Goal: Information Seeking & Learning: Check status

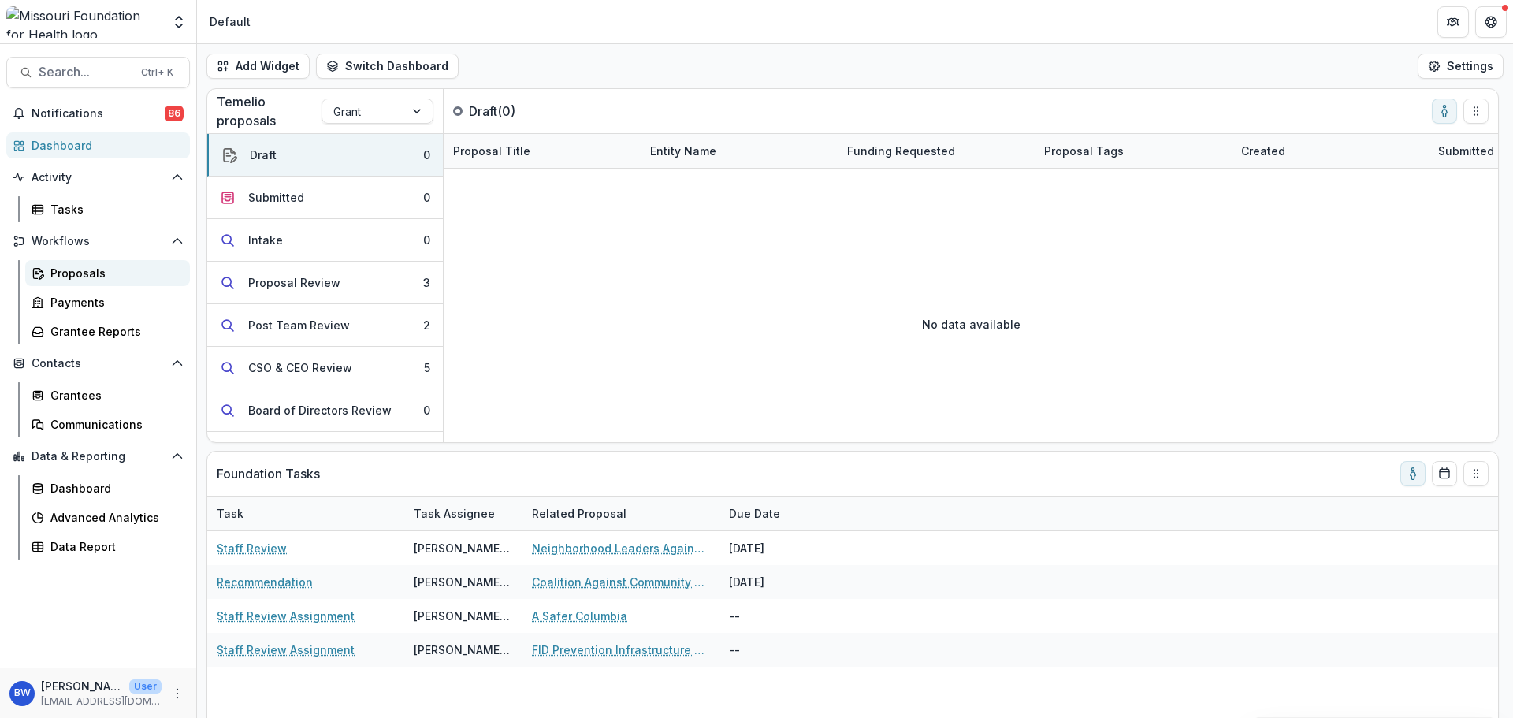
click at [110, 268] on div "Proposals" at bounding box center [113, 273] width 127 height 17
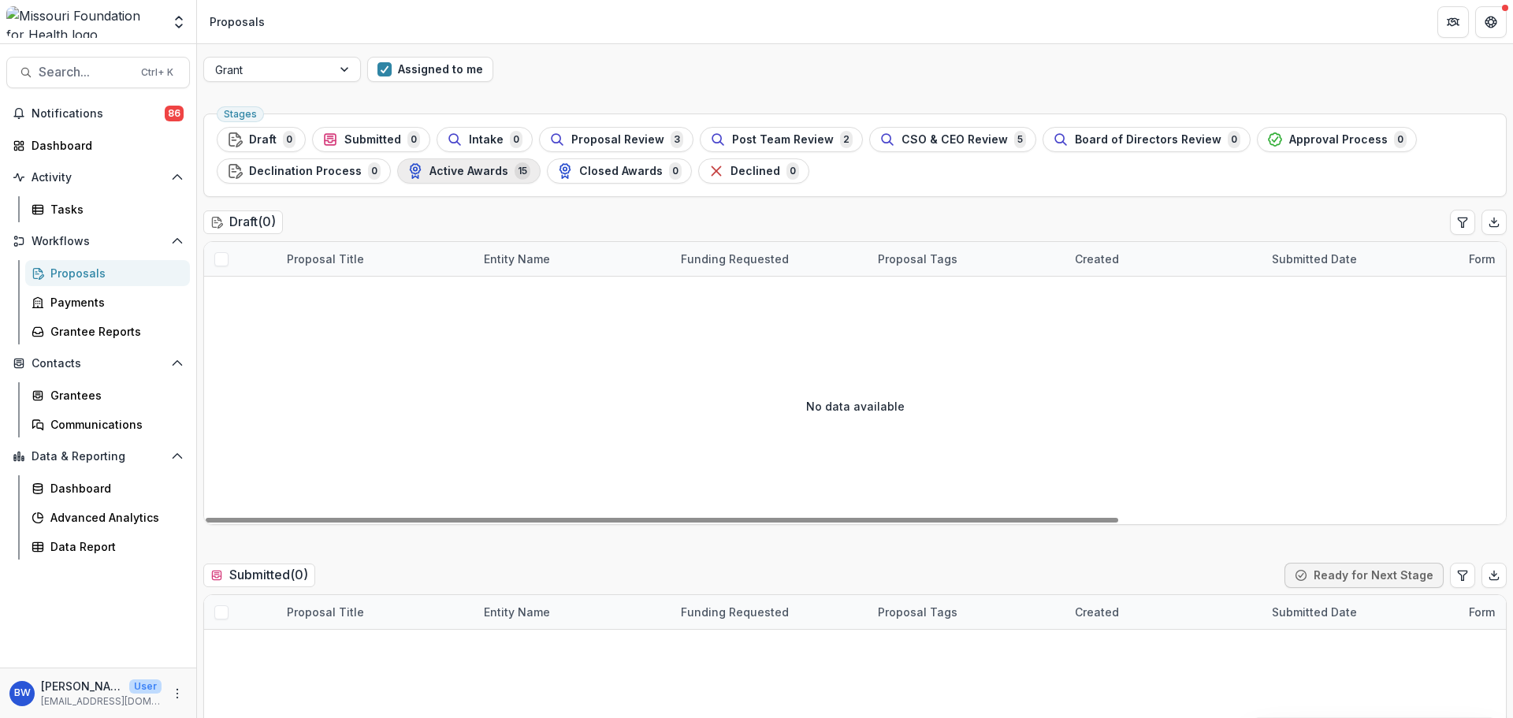
click at [456, 173] on span "Active Awards" at bounding box center [469, 171] width 79 height 13
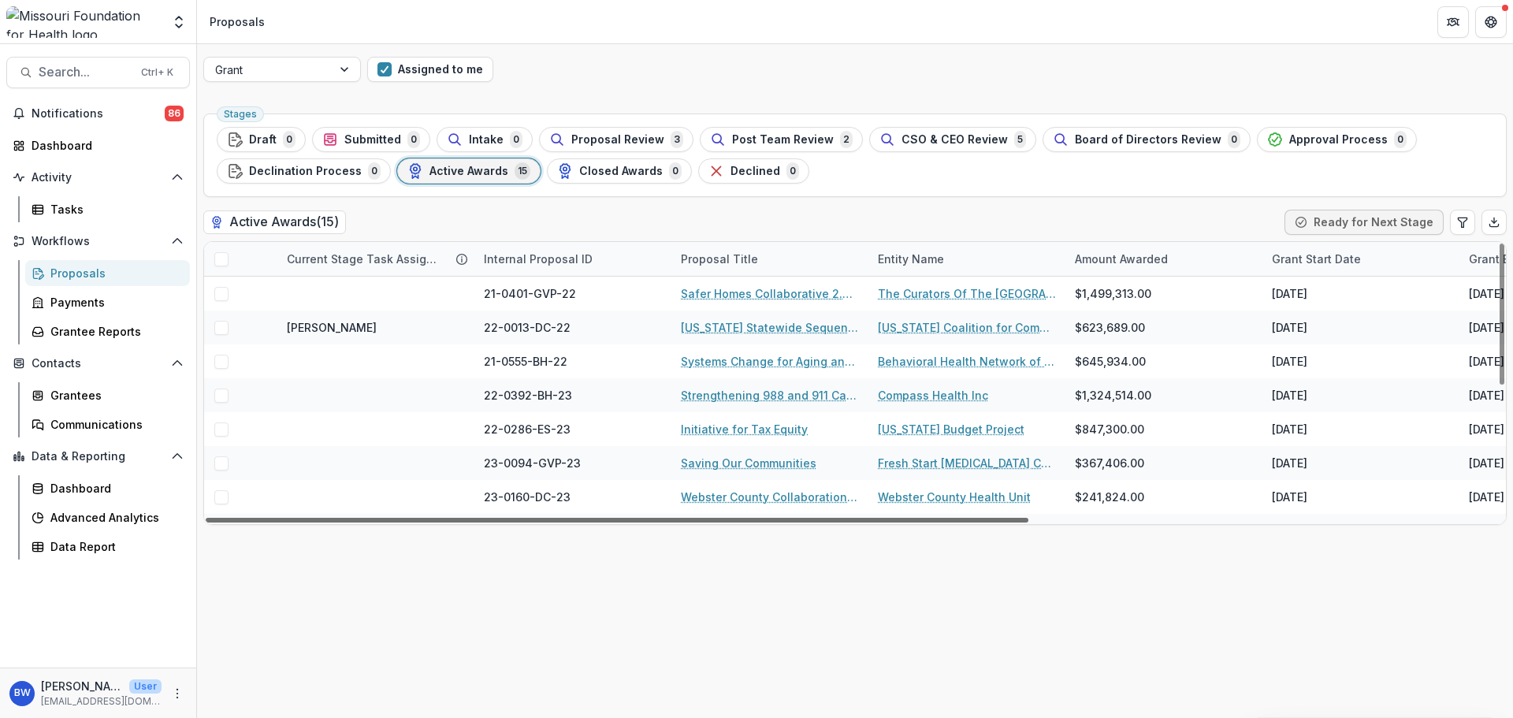
drag, startPoint x: 743, startPoint y: 518, endPoint x: 710, endPoint y: 579, distance: 69.8
click at [710, 523] on div at bounding box center [617, 520] width 823 height 5
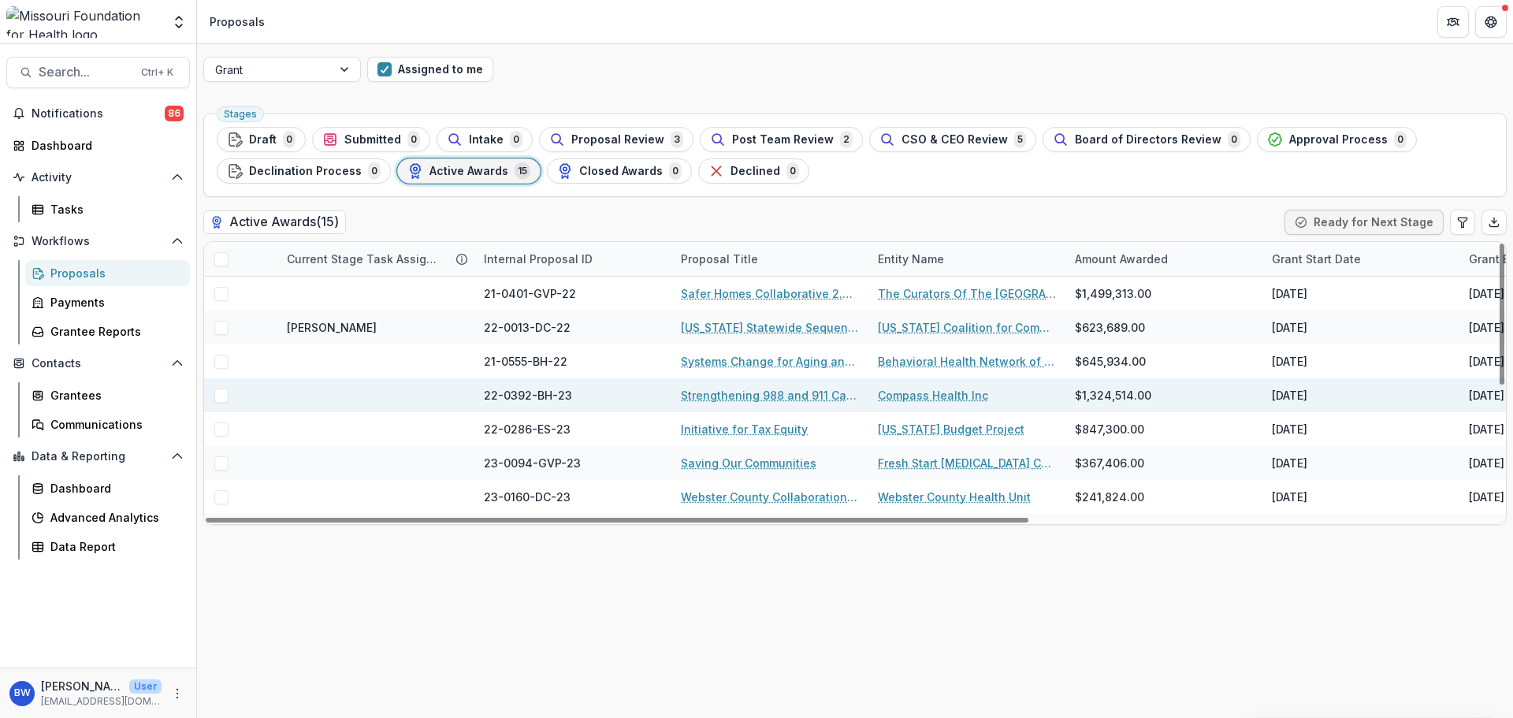
click at [806, 393] on link "Strengthening 988 and 911 Call Diversion" at bounding box center [770, 395] width 178 height 17
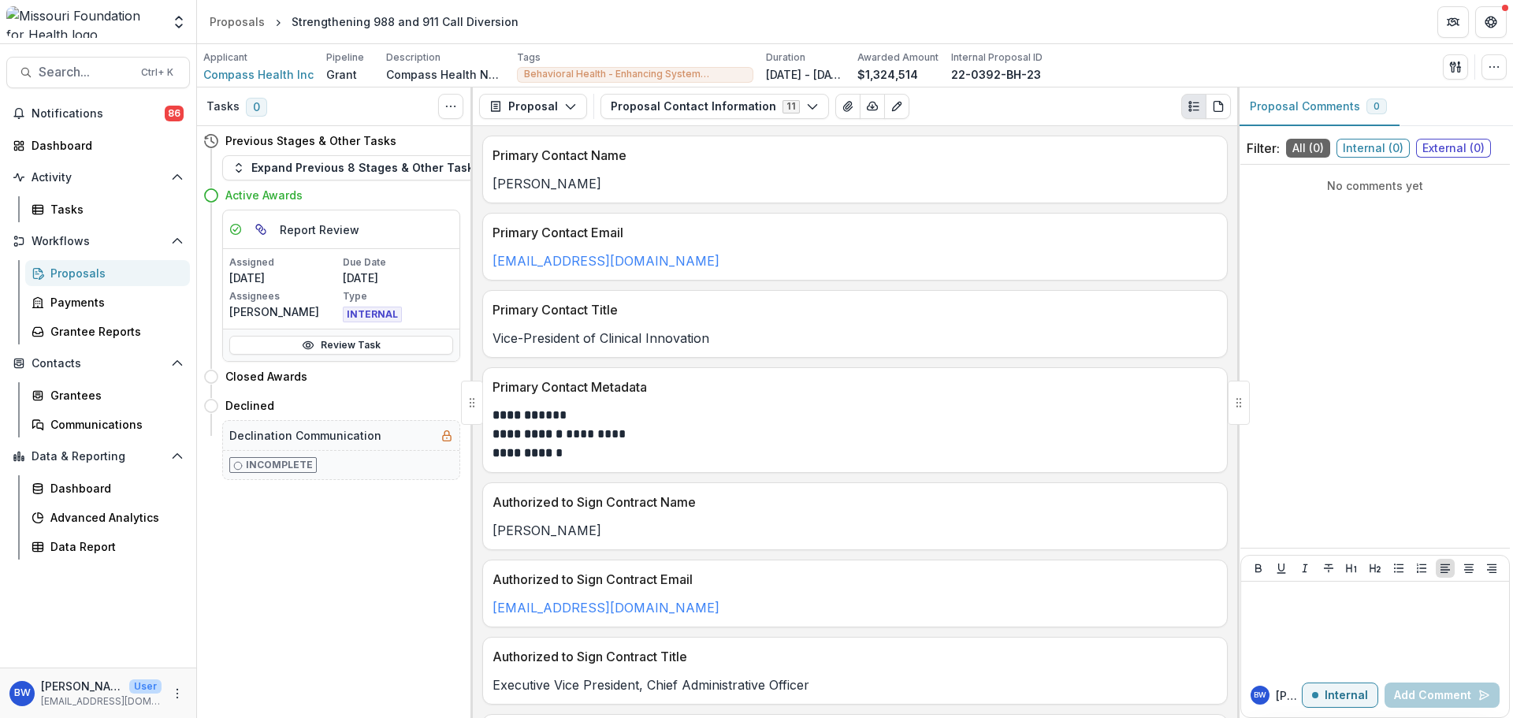
click at [1464, 152] on span "External ( 0 )" at bounding box center [1453, 148] width 75 height 19
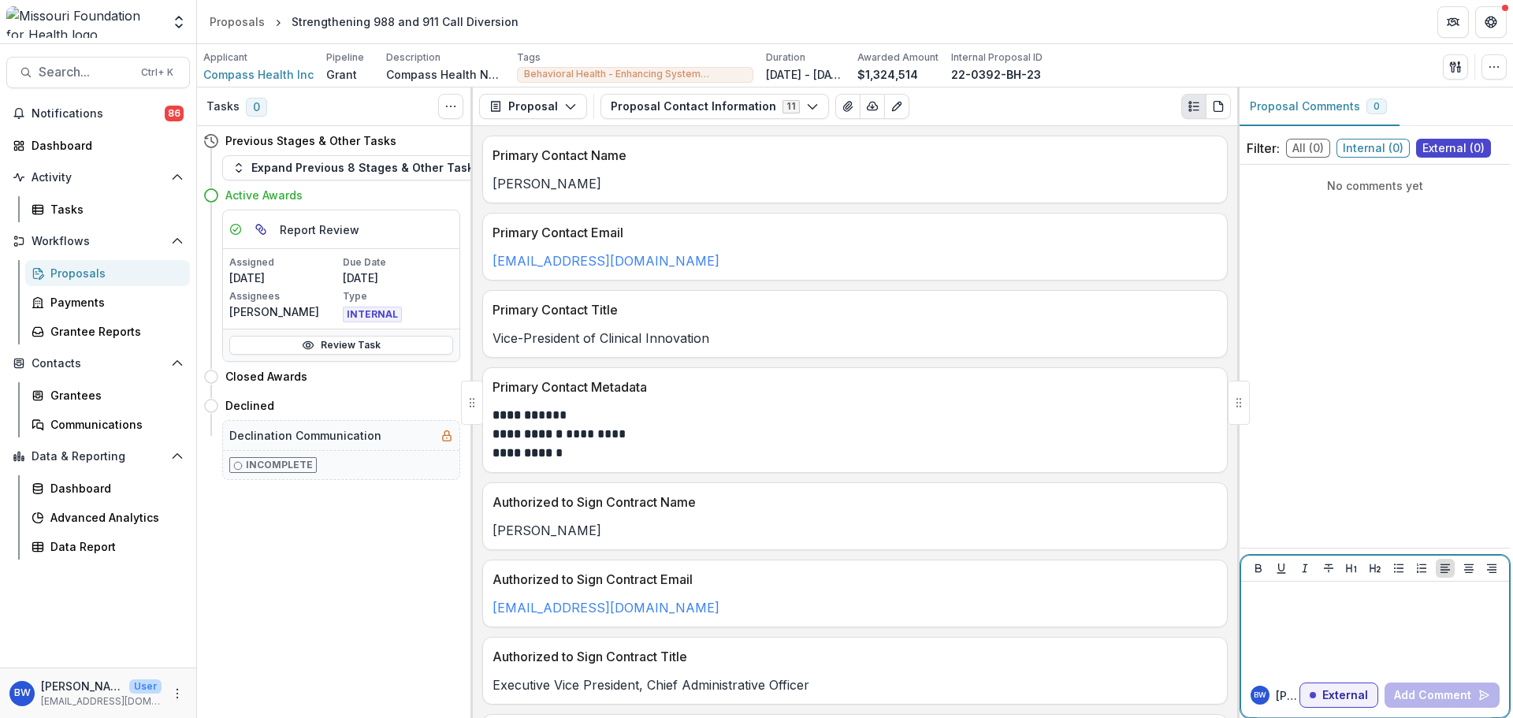
click at [1393, 630] on div at bounding box center [1375, 627] width 255 height 79
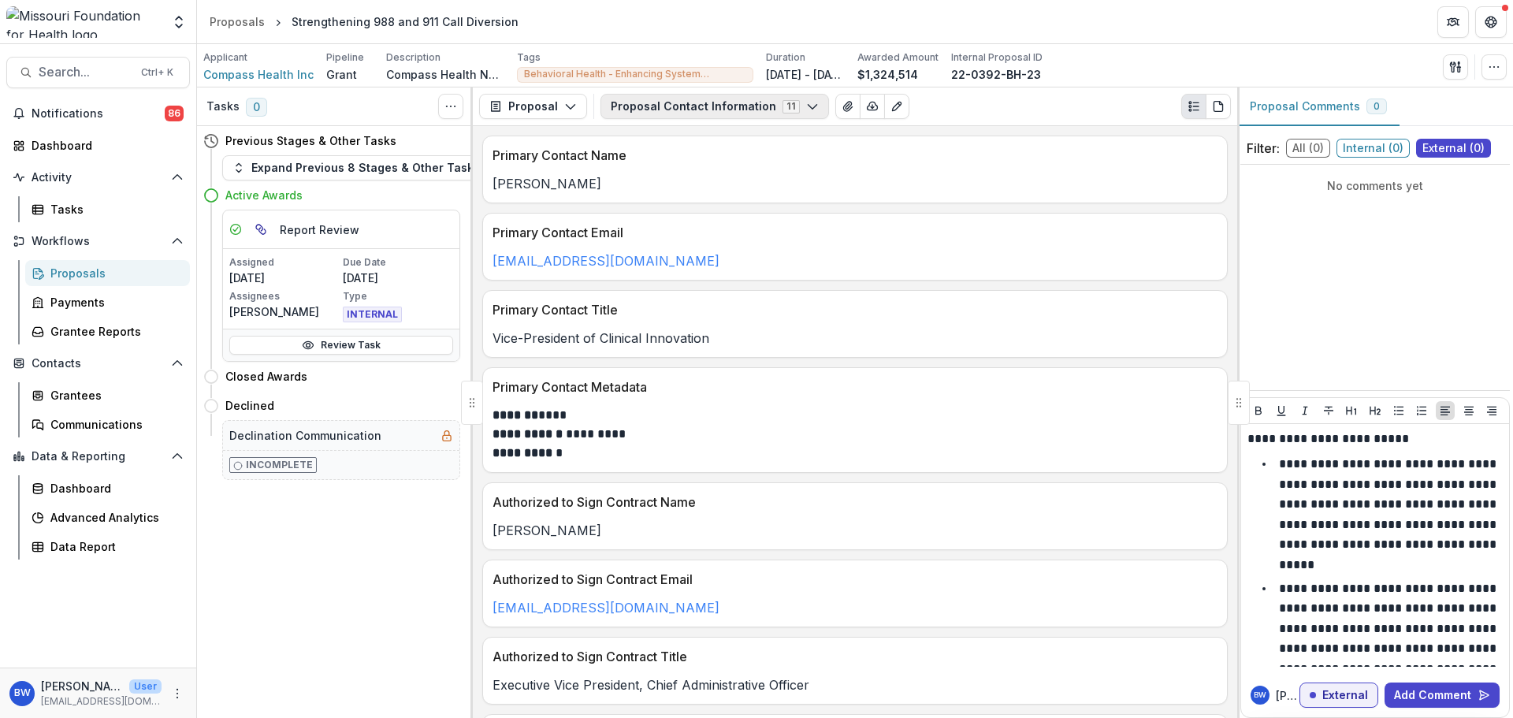
click at [653, 110] on button "Proposal Contact Information 11" at bounding box center [715, 106] width 229 height 25
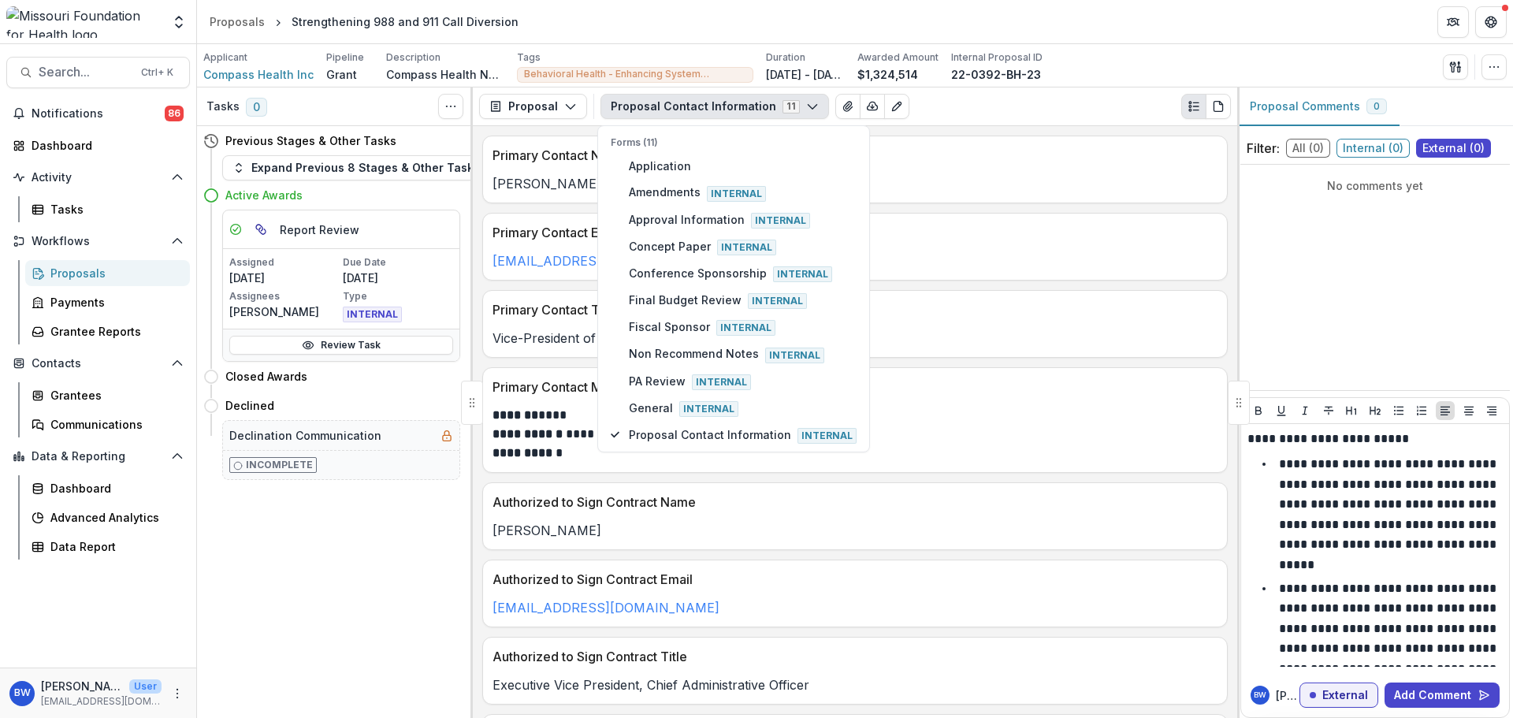
click at [653, 110] on button "Proposal Contact Information 11" at bounding box center [715, 106] width 229 height 25
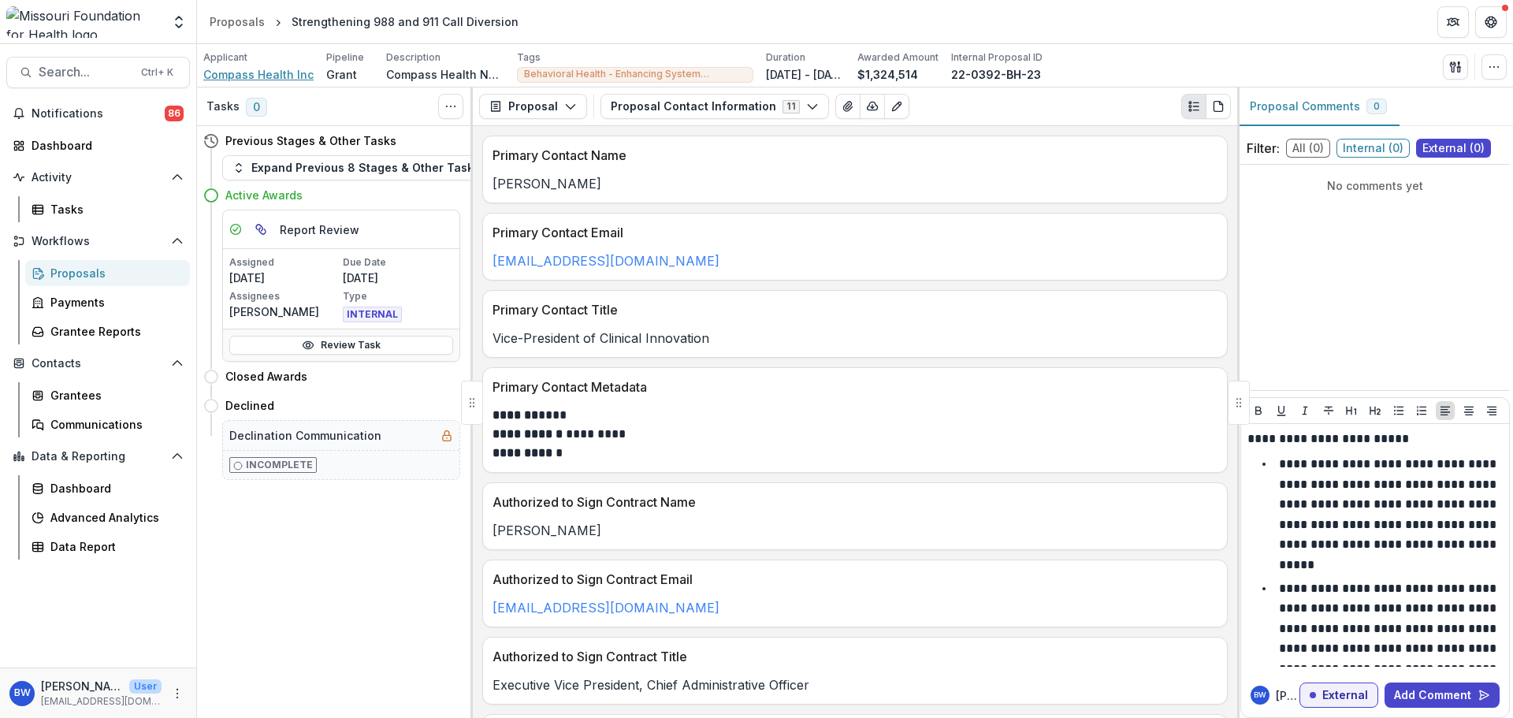
click at [277, 71] on span "Compass Health Inc" at bounding box center [258, 74] width 110 height 17
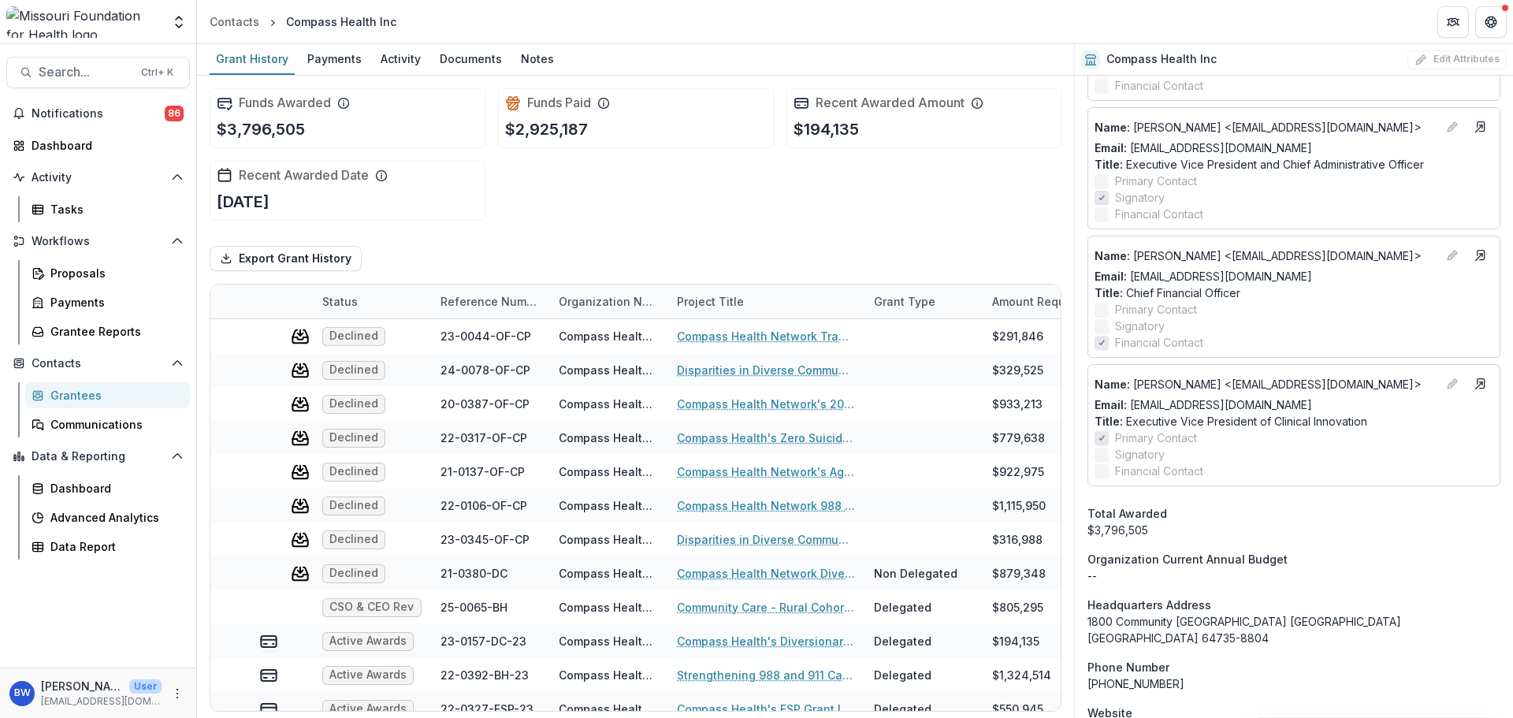
scroll to position [709, 0]
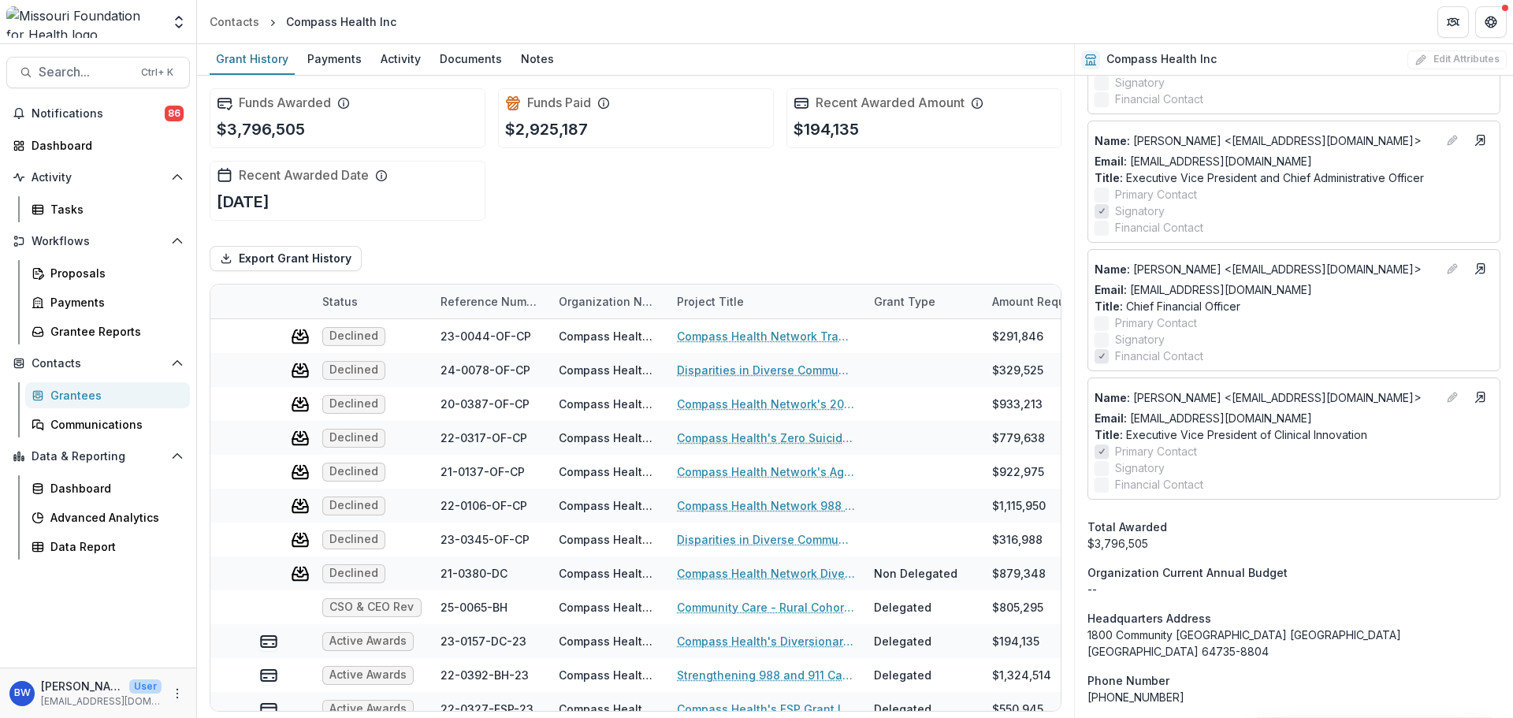
click at [1256, 460] on label "Signatory" at bounding box center [1294, 468] width 399 height 17
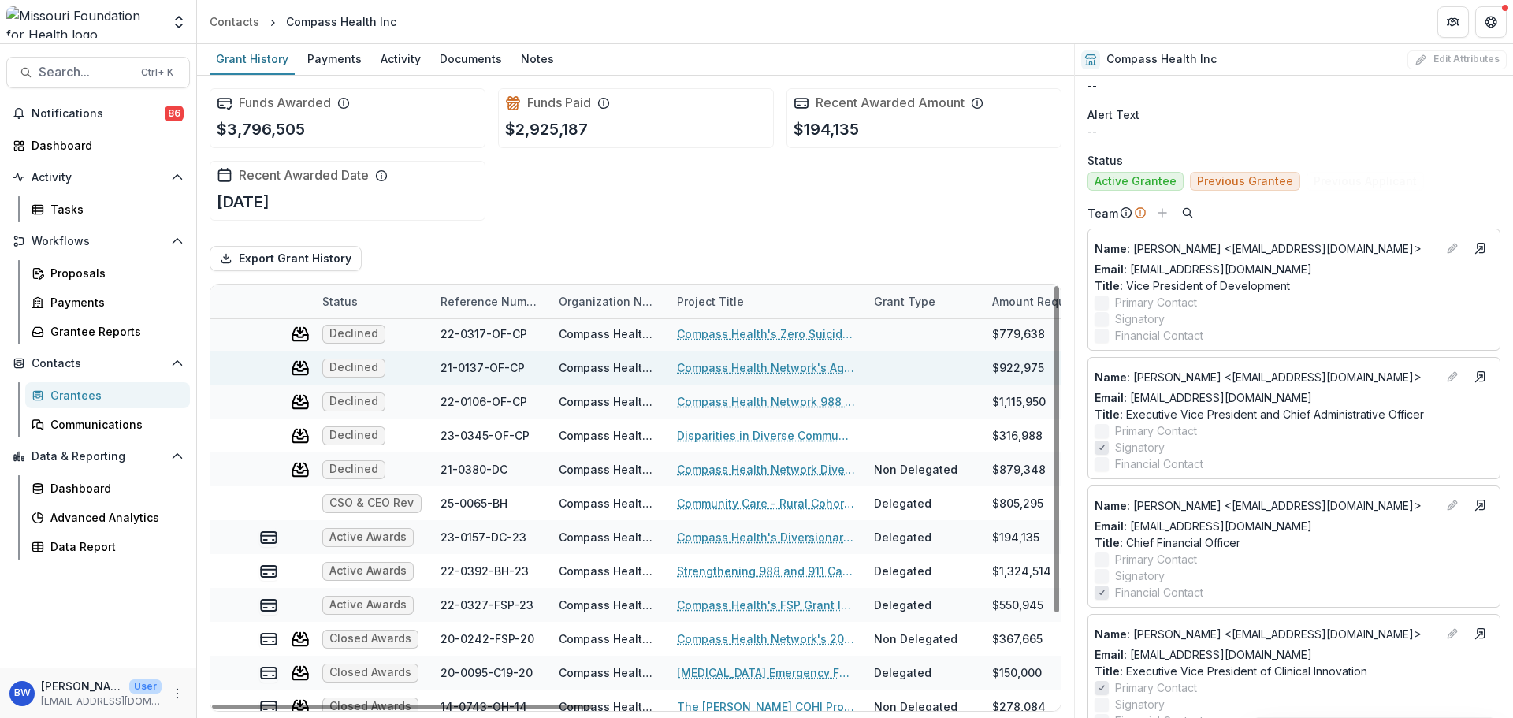
scroll to position [117, 0]
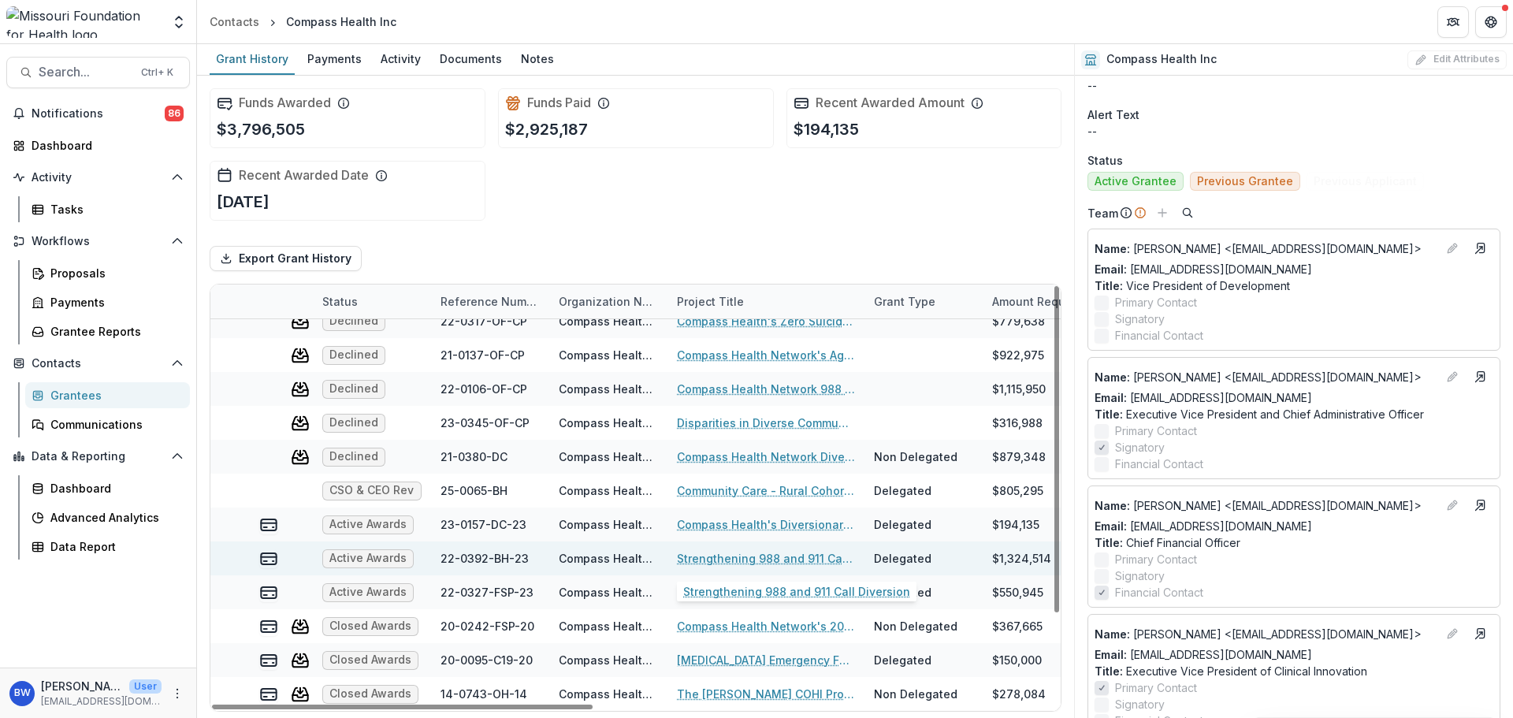
click at [738, 560] on link "Strengthening 988 and 911 Call Diversion" at bounding box center [766, 558] width 178 height 17
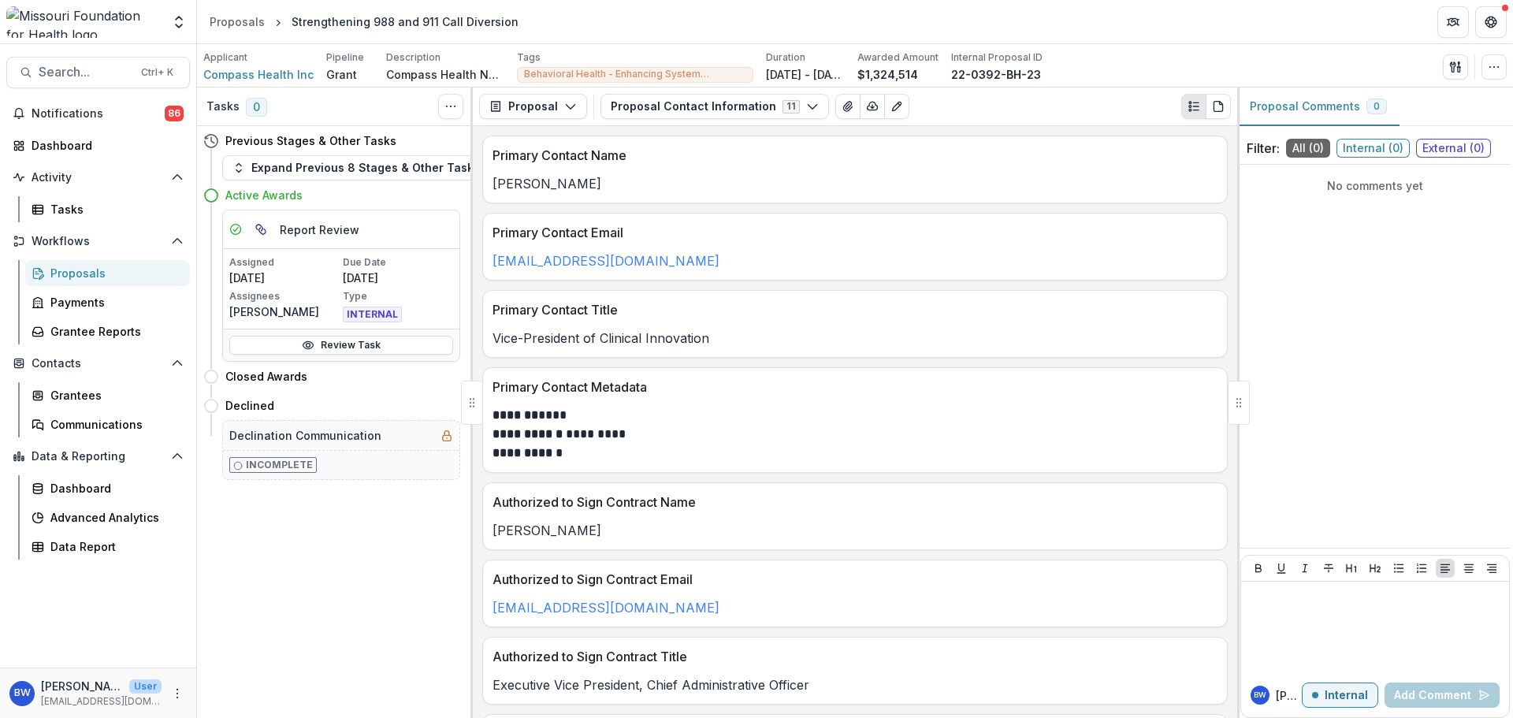
click at [1451, 150] on span "External ( 0 )" at bounding box center [1453, 148] width 75 height 19
click at [1406, 231] on div "No comments yet" at bounding box center [1376, 356] width 270 height 370
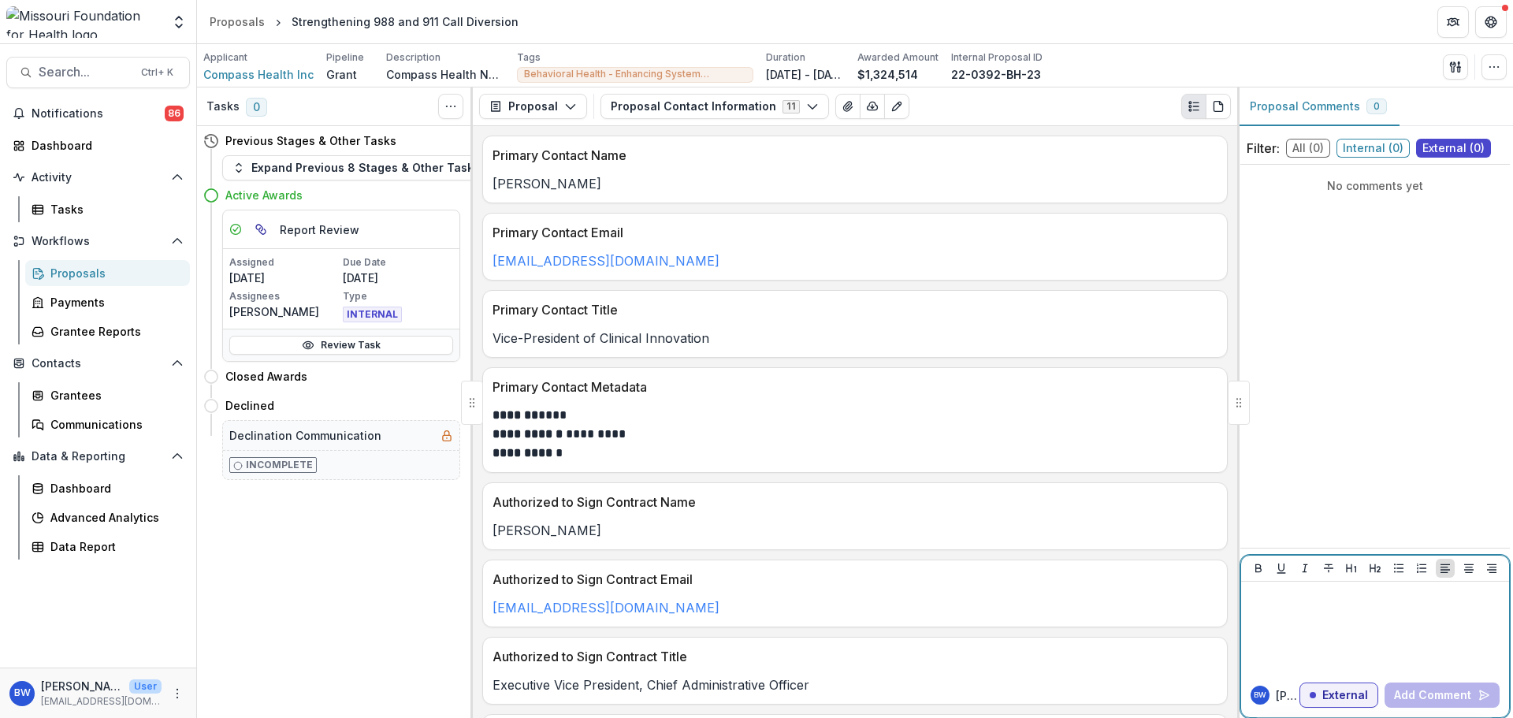
click at [1384, 620] on div at bounding box center [1375, 627] width 255 height 79
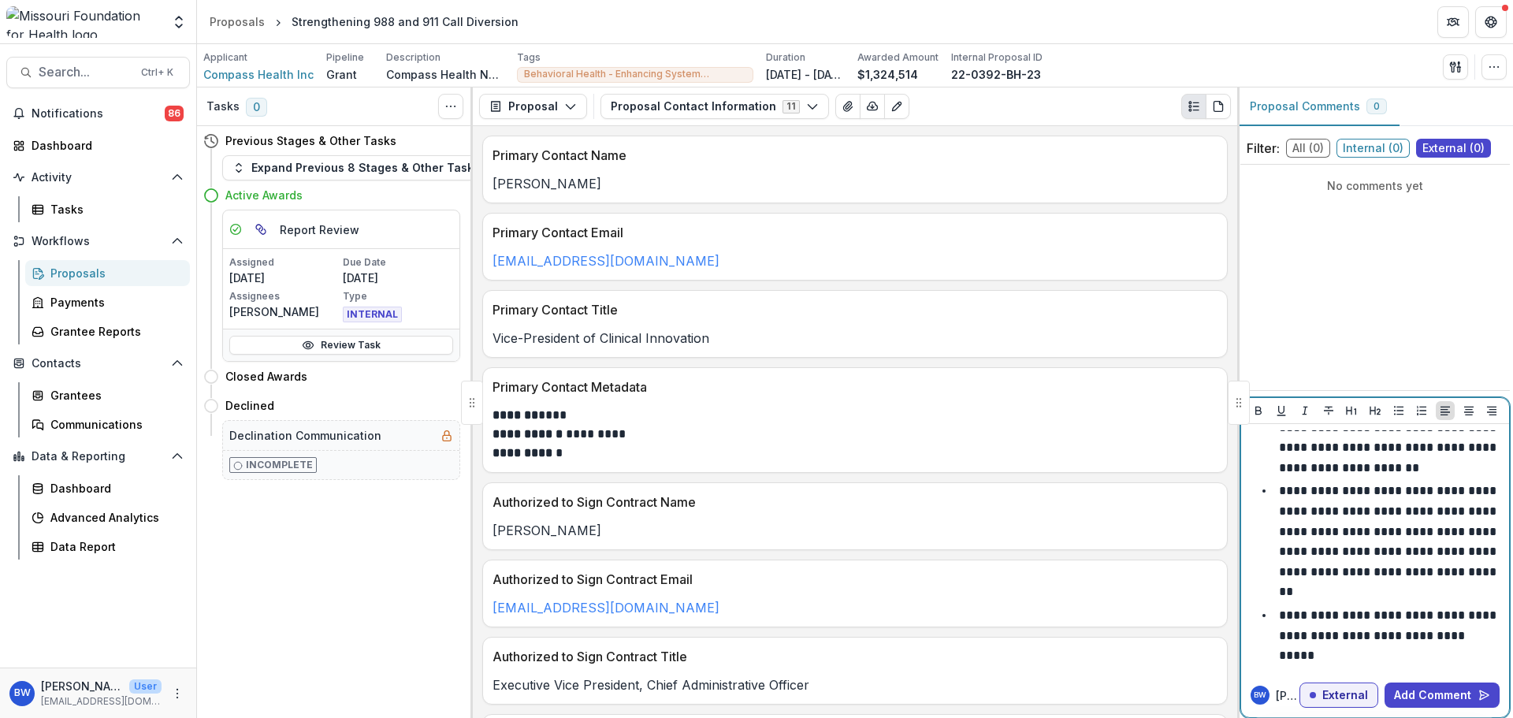
scroll to position [408, 0]
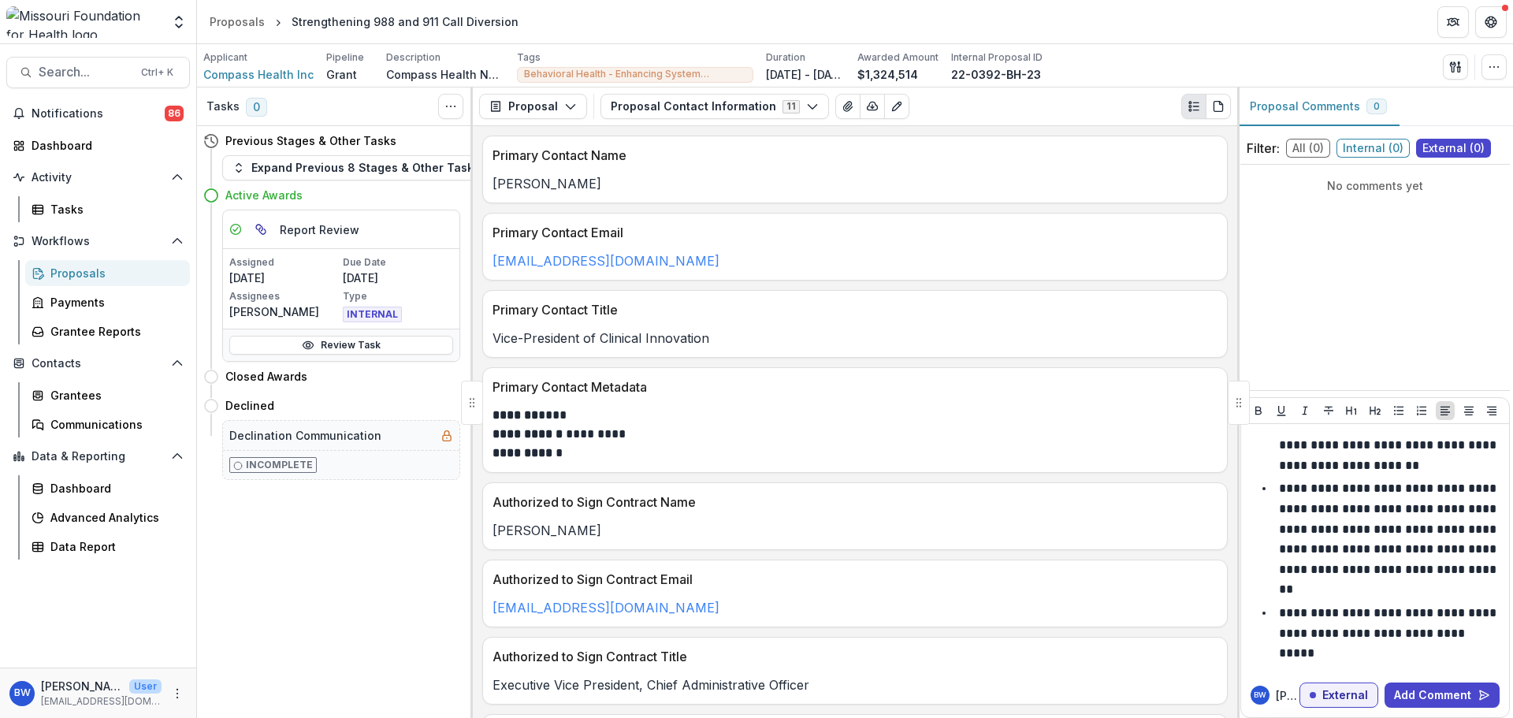
click at [1288, 693] on p "[PERSON_NAME]" at bounding box center [1288, 695] width 24 height 17
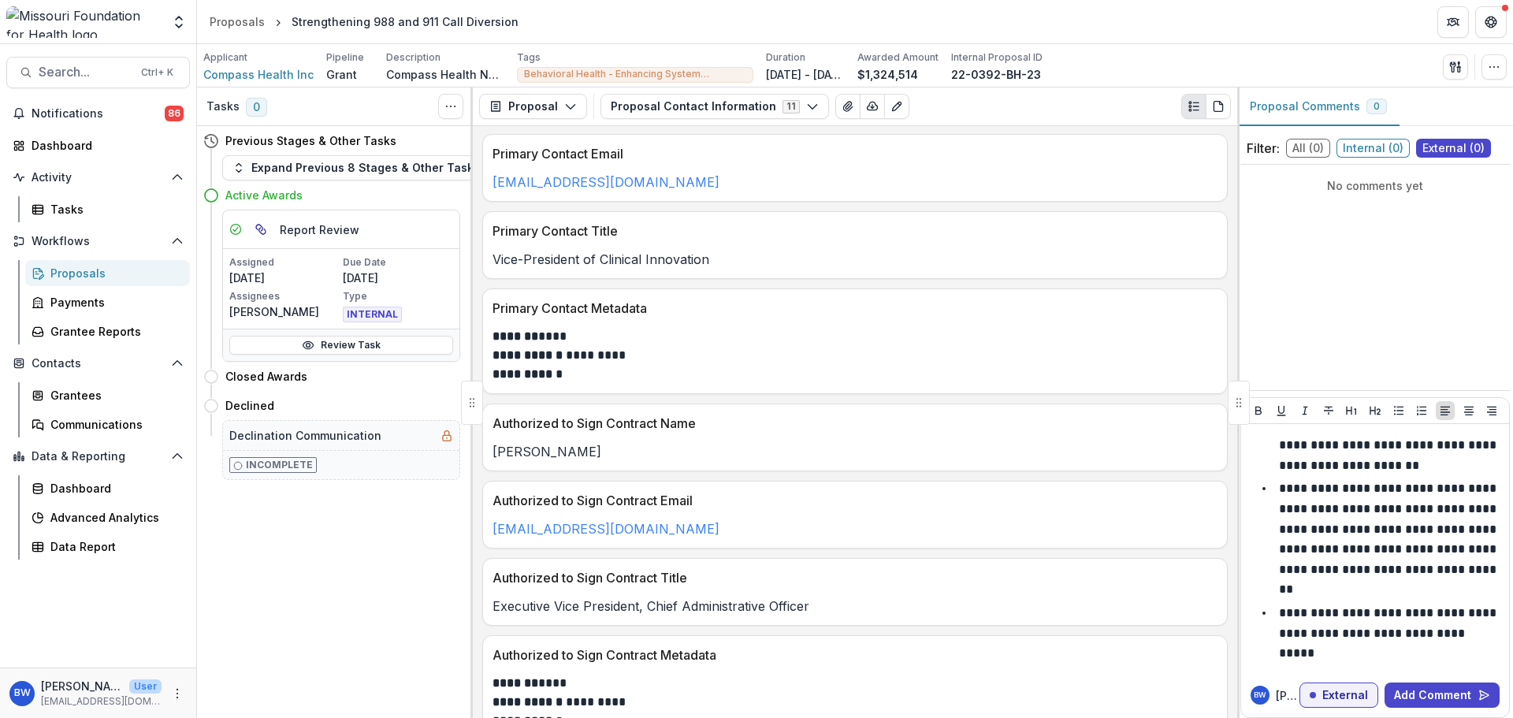
scroll to position [158, 0]
